Goal: Task Accomplishment & Management: Complete application form

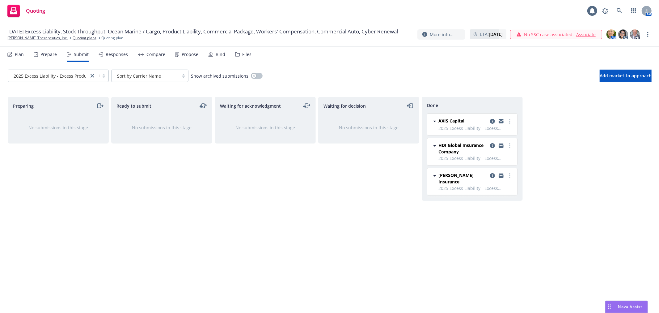
click at [202, 195] on div "Ready to submit No submissions in this stage" at bounding box center [161, 198] width 101 height 203
